Goal: Check status

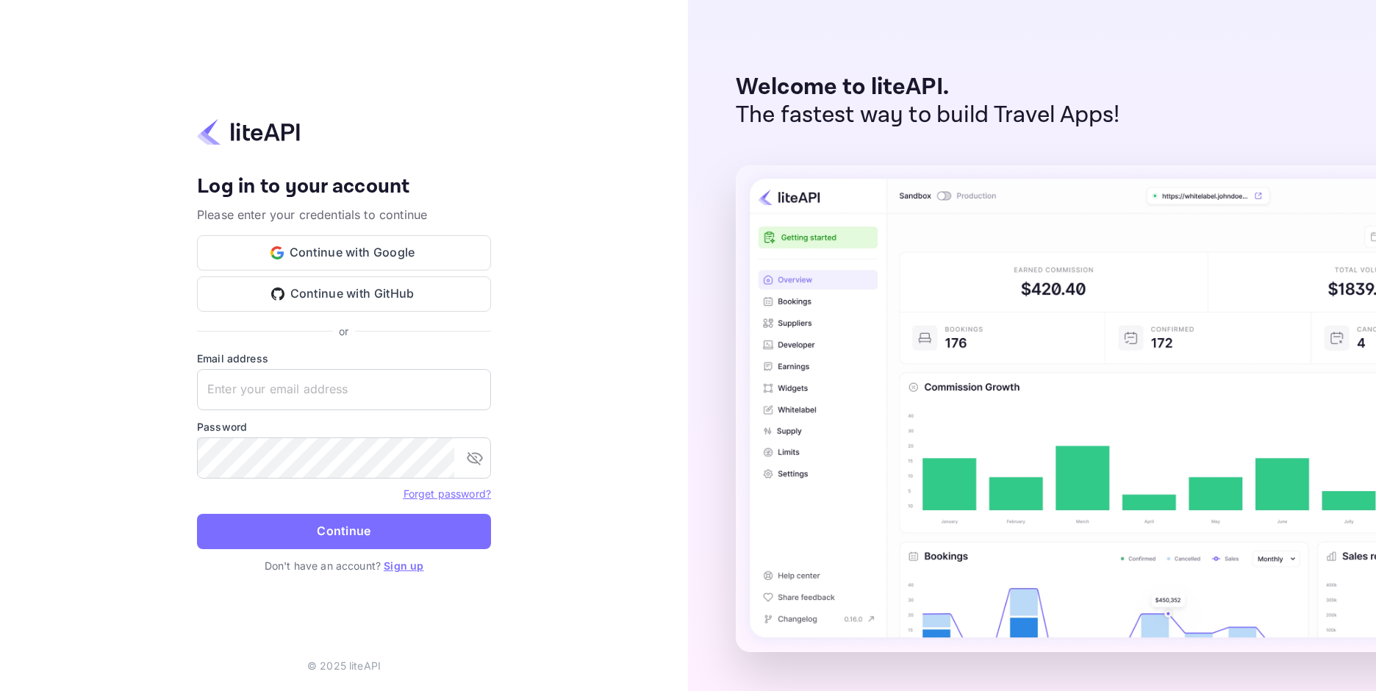
type input "[EMAIL_ADDRESS][DOMAIN_NAME]"
click at [36, 465] on div "Your account has been created successfully, a confirmation link has been sent t…" at bounding box center [344, 345] width 688 height 691
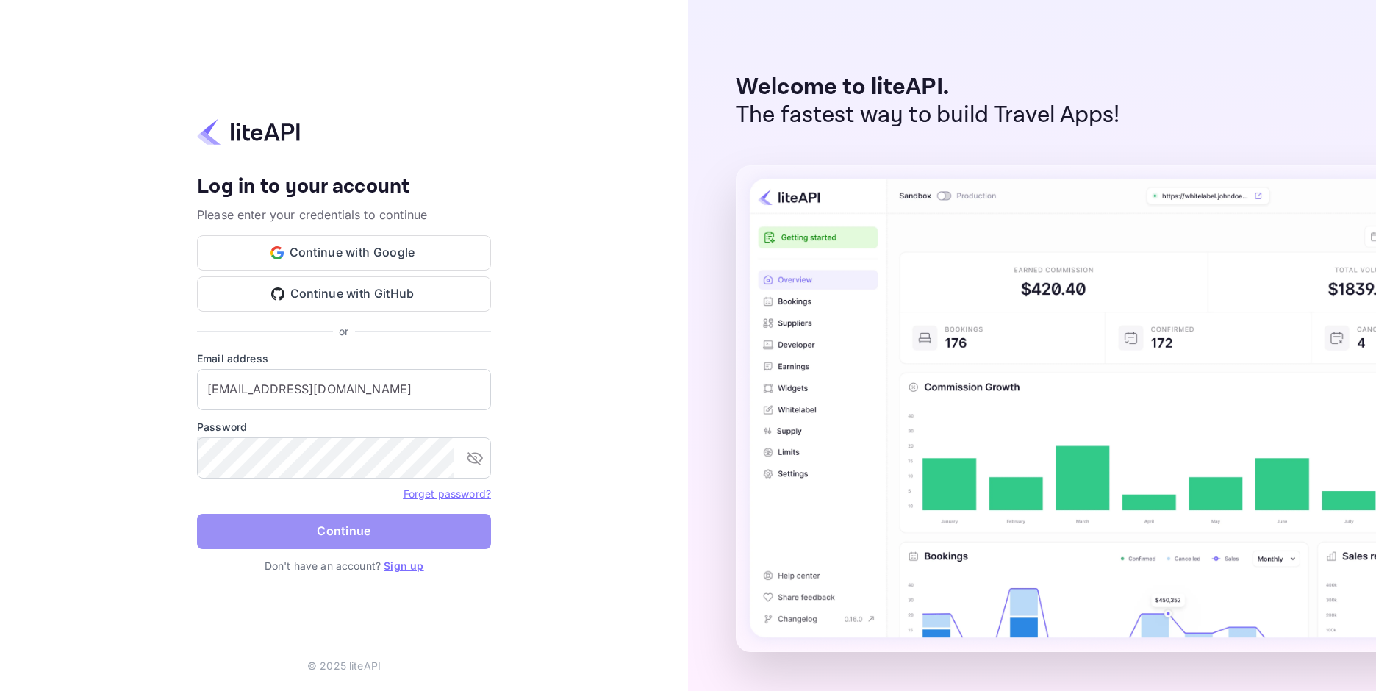
click at [349, 526] on button "Continue" at bounding box center [344, 531] width 294 height 35
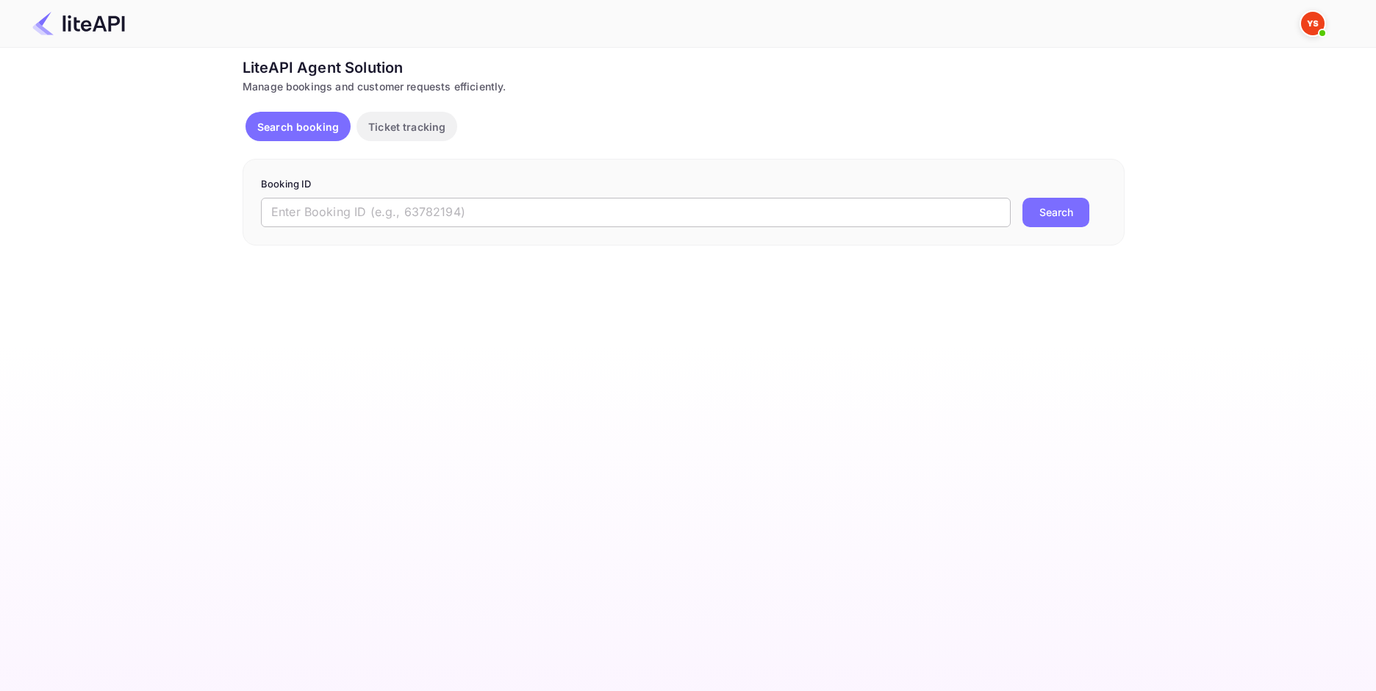
click at [428, 212] on input "text" at bounding box center [636, 212] width 750 height 29
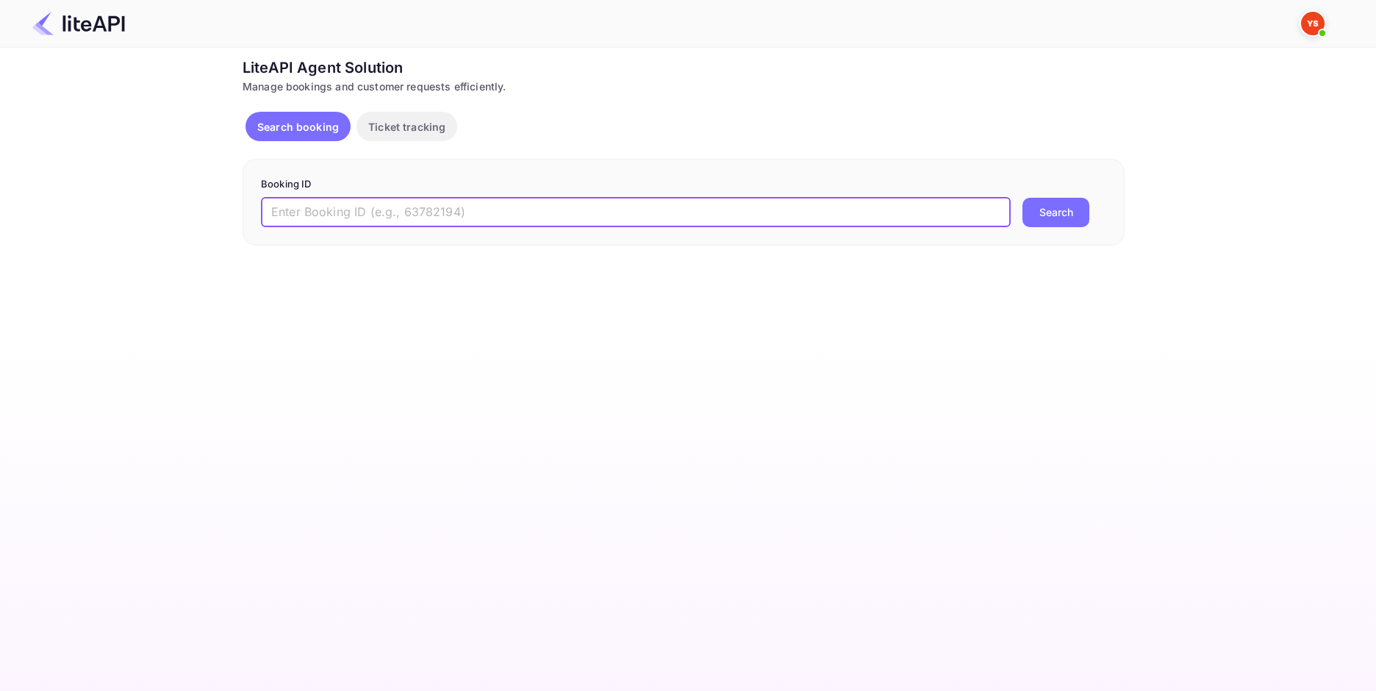
paste input "8954178"
type input "8954178"
click at [1041, 218] on button "Search" at bounding box center [1056, 212] width 67 height 29
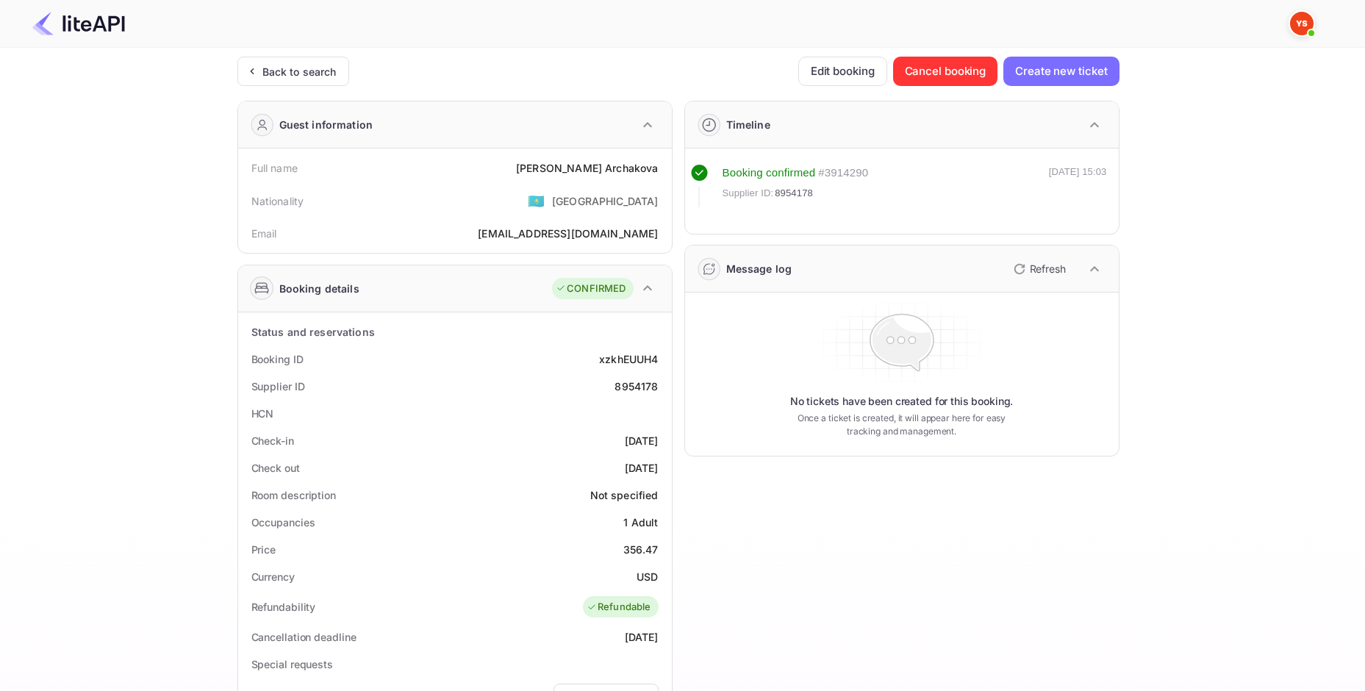
click at [627, 166] on div "[PERSON_NAME]" at bounding box center [587, 167] width 142 height 15
click at [642, 549] on div "356.47" at bounding box center [641, 549] width 35 height 15
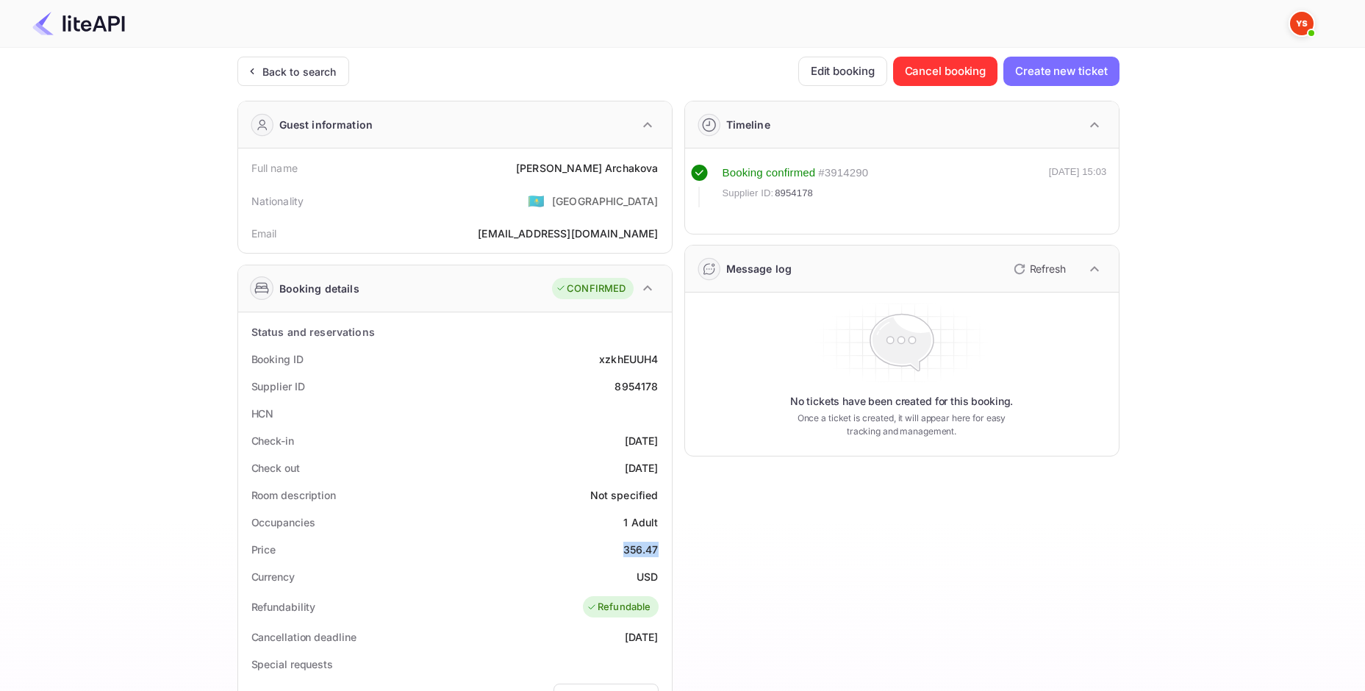
copy div "356.47"
click at [646, 581] on div "USD" at bounding box center [647, 576] width 21 height 15
copy div "USD"
click at [1263, 382] on div "Ticket Affiliate URL https://www.nuitee.com/ Business partner name Nuitee Trave…" at bounding box center [678, 555] width 1321 height 996
